Goal: Information Seeking & Learning: Learn about a topic

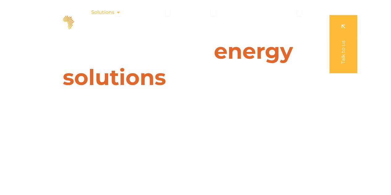
click at [118, 13] on icon "Menu" at bounding box center [118, 12] width 5 height 5
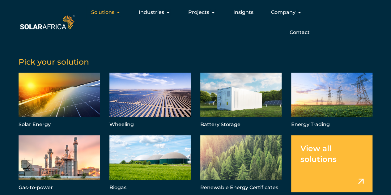
click at [114, 11] on span "Solutions" at bounding box center [102, 12] width 23 height 7
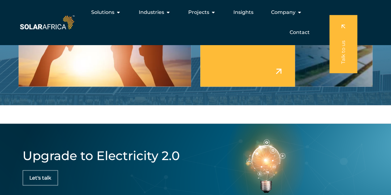
scroll to position [1625, 0]
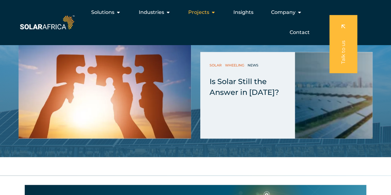
click at [215, 11] on icon "Menu" at bounding box center [213, 12] width 5 height 5
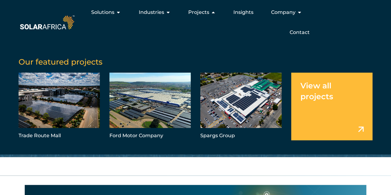
click at [350, 117] on link "Menu" at bounding box center [331, 107] width 81 height 68
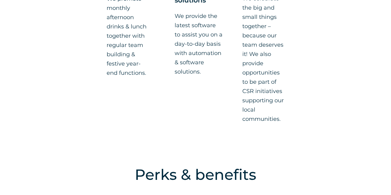
scroll to position [774, 0]
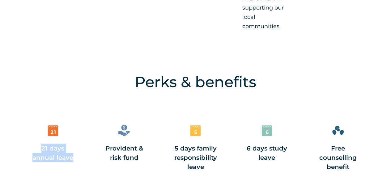
drag, startPoint x: 38, startPoint y: 148, endPoint x: 82, endPoint y: 161, distance: 46.3
click at [82, 161] on div "Perks & benefits 21 days annual leave Provident & risk fund 5 days family respo…" at bounding box center [195, 135] width 391 height 141
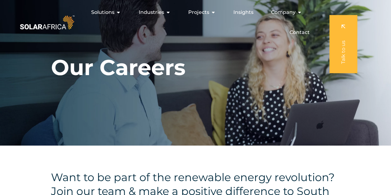
scroll to position [0, 0]
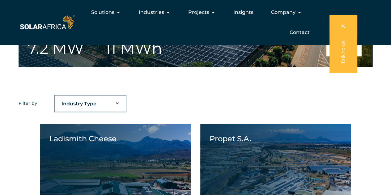
scroll to position [155, 0]
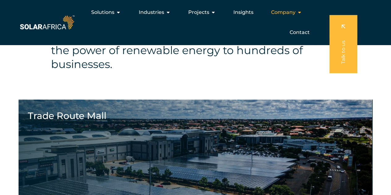
click at [298, 12] on icon "Menu" at bounding box center [299, 12] width 5 height 5
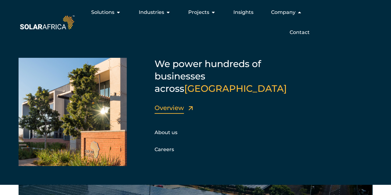
click at [172, 104] on link "Overview" at bounding box center [169, 107] width 29 height 7
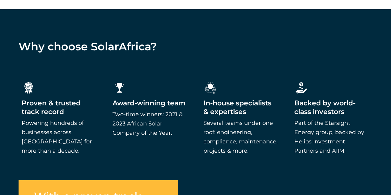
scroll to position [960, 0]
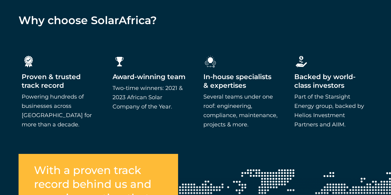
drag, startPoint x: 45, startPoint y: 76, endPoint x: 324, endPoint y: 83, distance: 279.5
click at [324, 84] on div ".cls-1{fill:#fff;stroke-width:0px;} Proven & trusted track record Powering hund…" at bounding box center [195, 98] width 391 height 130
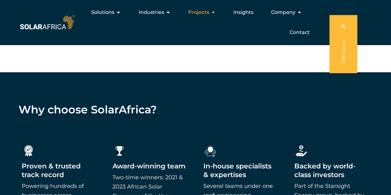
scroll to position [774, 0]
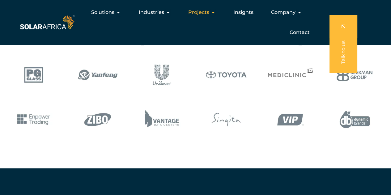
click at [210, 12] on div "Projects Close Projects Open Projects" at bounding box center [201, 12] width 37 height 12
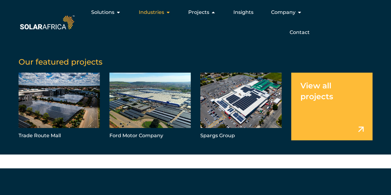
click at [170, 12] on icon "Menu" at bounding box center [168, 12] width 5 height 5
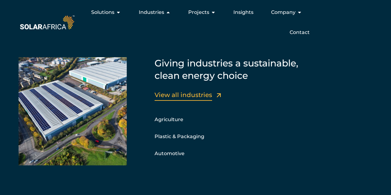
click at [186, 94] on link "View all industries" at bounding box center [184, 94] width 58 height 7
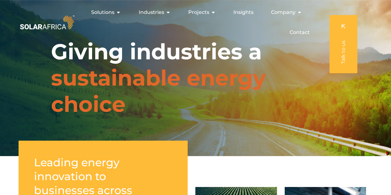
click at [30, 25] on img at bounding box center [47, 22] width 57 height 17
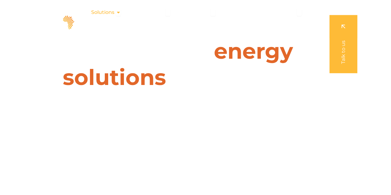
click at [121, 10] on icon "Menu" at bounding box center [118, 12] width 5 height 5
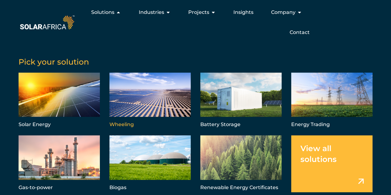
click at [151, 107] on link "Menu" at bounding box center [150, 101] width 81 height 57
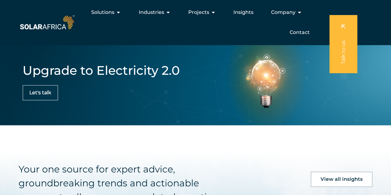
scroll to position [1269, 0]
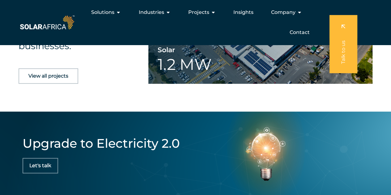
click at [45, 163] on span "Let's talk" at bounding box center [40, 165] width 22 height 5
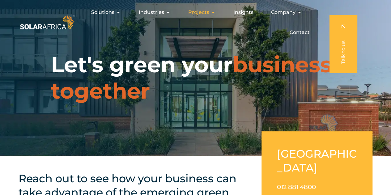
click at [208, 12] on span "Projects" at bounding box center [198, 12] width 21 height 7
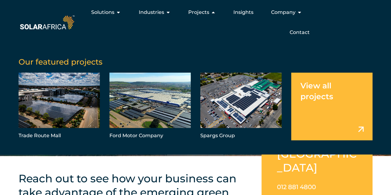
click at [340, 97] on link "Menu" at bounding box center [331, 107] width 81 height 68
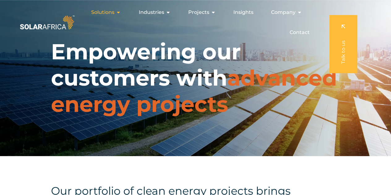
click at [117, 11] on icon "Menu" at bounding box center [118, 12] width 5 height 5
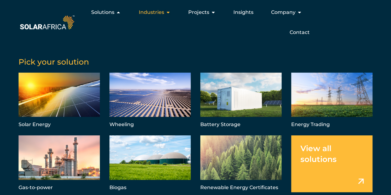
click at [166, 13] on icon "Menu" at bounding box center [168, 12] width 5 height 5
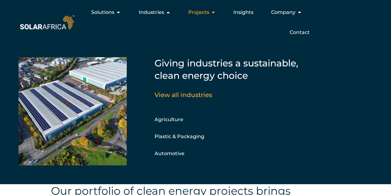
click at [212, 11] on icon "Menu" at bounding box center [213, 12] width 5 height 5
